Goal: Find contact information: Find contact information

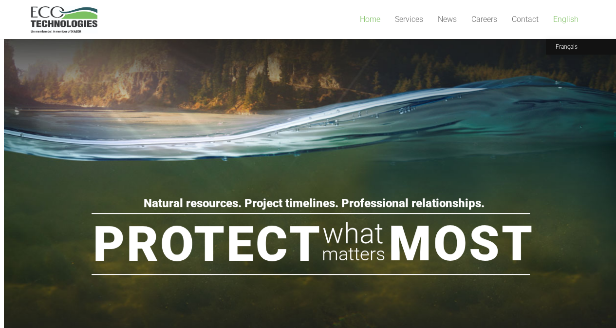
click at [560, 20] on span "English" at bounding box center [565, 19] width 25 height 9
click at [567, 48] on span "Français" at bounding box center [567, 46] width 22 height 7
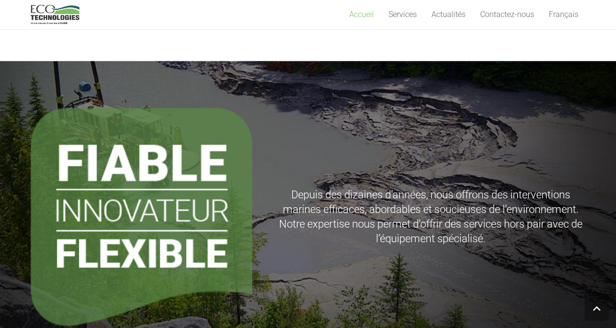
scroll to position [682, 0]
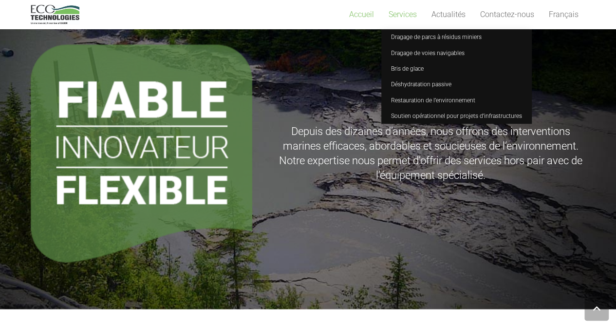
click at [409, 15] on span "Services" at bounding box center [403, 14] width 28 height 9
click at [395, 15] on span "Services" at bounding box center [403, 14] width 28 height 9
click at [414, 39] on span "Dragage de parcs à résidus miniers" at bounding box center [436, 37] width 91 height 7
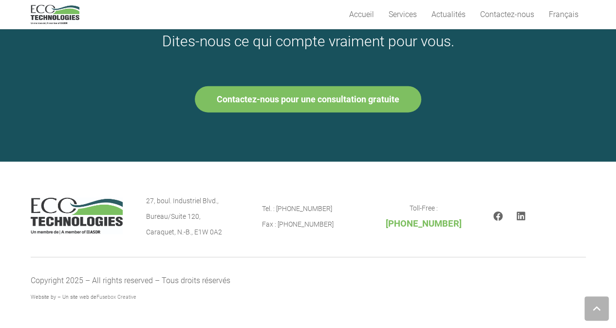
scroll to position [1063, 0]
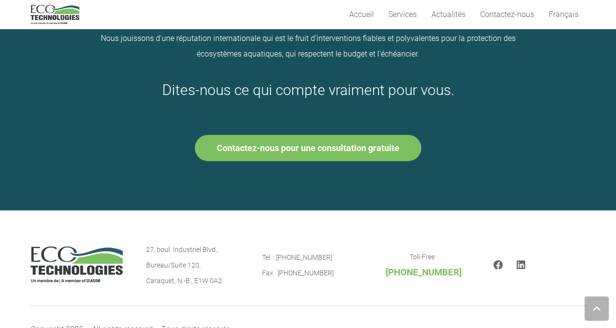
click at [166, 248] on p "27, boul. [STREET_ADDRESS]" at bounding box center [192, 265] width 93 height 47
click at [164, 249] on p "27, boul. [STREET_ADDRESS]" at bounding box center [192, 265] width 93 height 47
drag, startPoint x: 193, startPoint y: 281, endPoint x: 221, endPoint y: 281, distance: 27.8
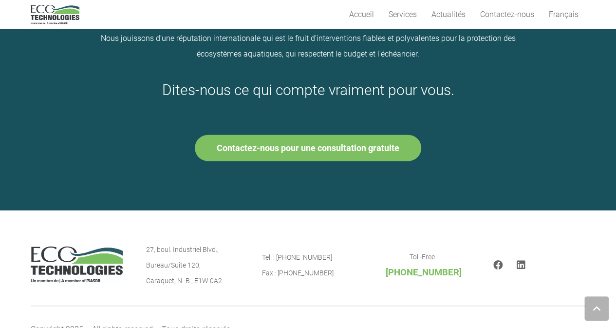
click at [221, 281] on p "27, boul. [STREET_ADDRESS]" at bounding box center [192, 265] width 93 height 47
click at [213, 280] on p "27, boul. [STREET_ADDRESS]" at bounding box center [192, 265] width 93 height 47
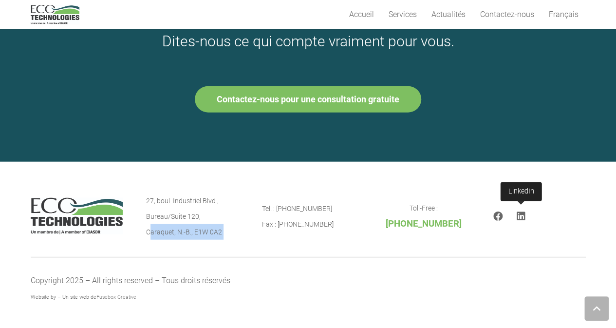
click at [521, 217] on icon "LinkedIn" at bounding box center [521, 216] width 9 height 10
